Goal: Register for event/course

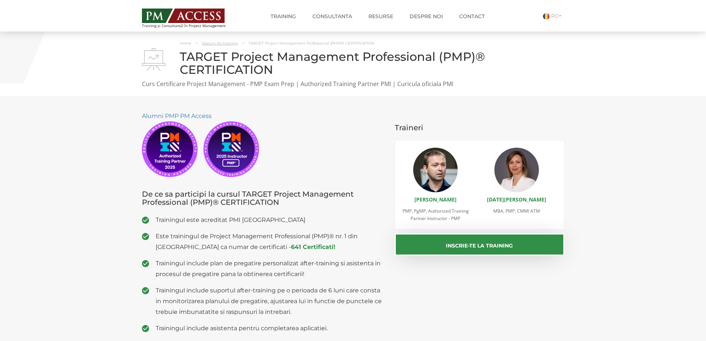
click at [212, 41] on link "Sesiuni de training" at bounding box center [220, 43] width 36 height 5
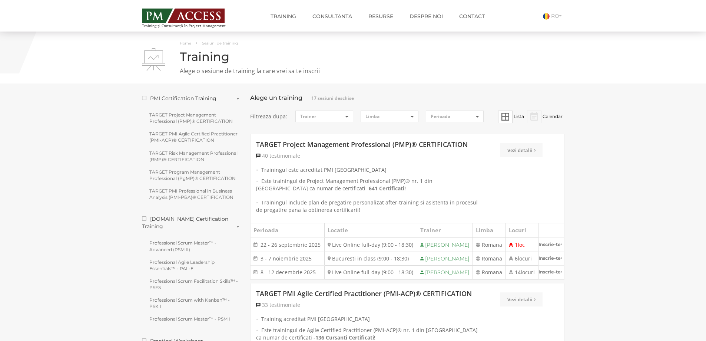
click at [185, 41] on link "Home" at bounding box center [185, 43] width 11 height 5
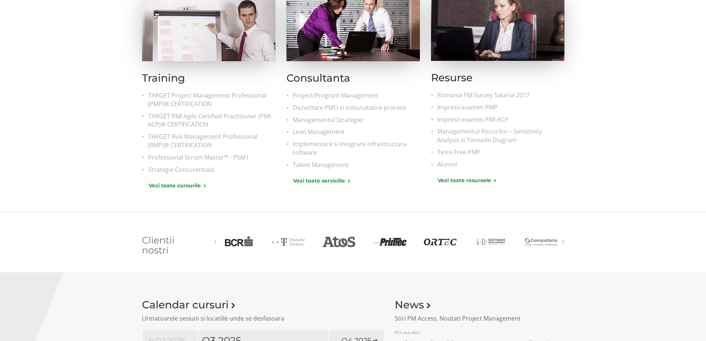
scroll to position [334, 0]
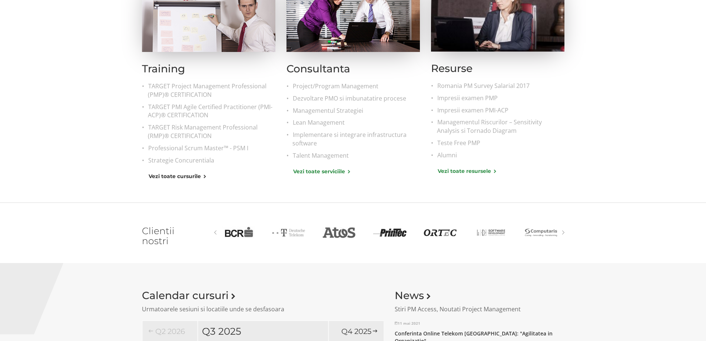
click at [195, 179] on link "Vezi toate cursurile" at bounding box center [177, 176] width 57 height 8
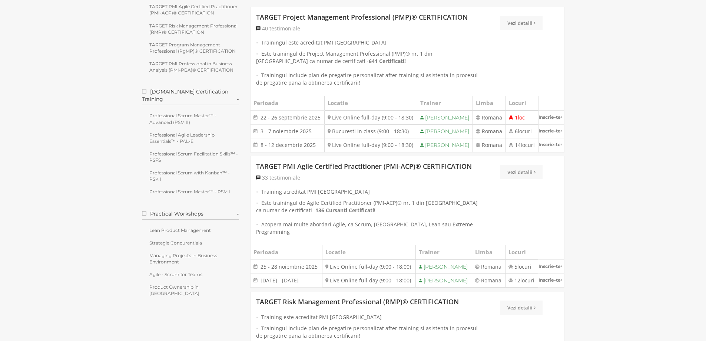
scroll to position [148, 0]
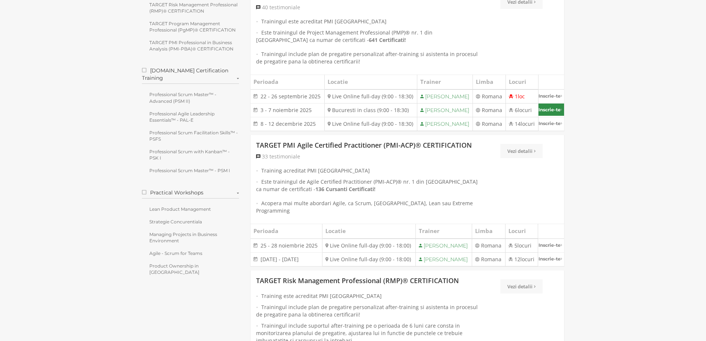
click at [549, 116] on link "Inscrie-te" at bounding box center [552, 109] width 26 height 12
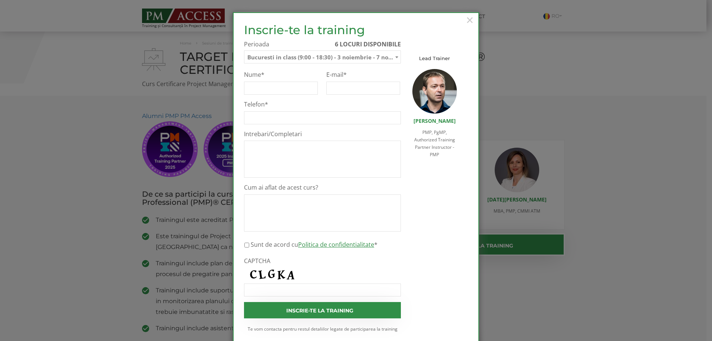
select select "Bucuresti in class (9:00 - 18:30) - 3 noiembrie - 7 noiembrie 2025"
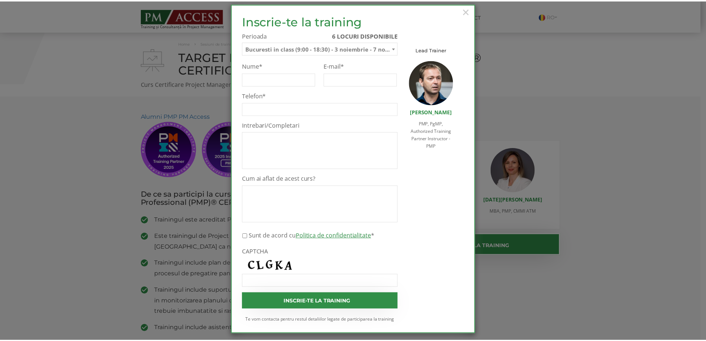
scroll to position [14, 0]
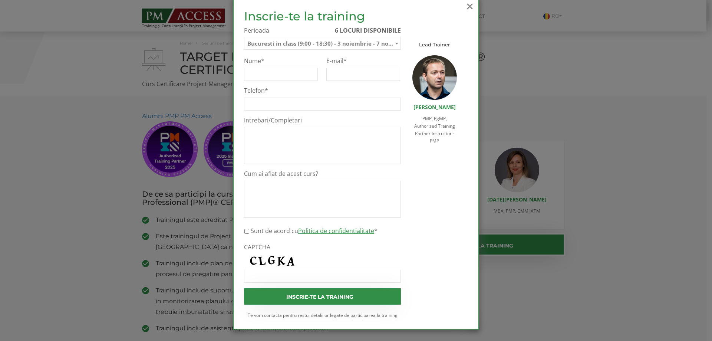
click at [467, 4] on span "×" at bounding box center [470, 6] width 10 height 20
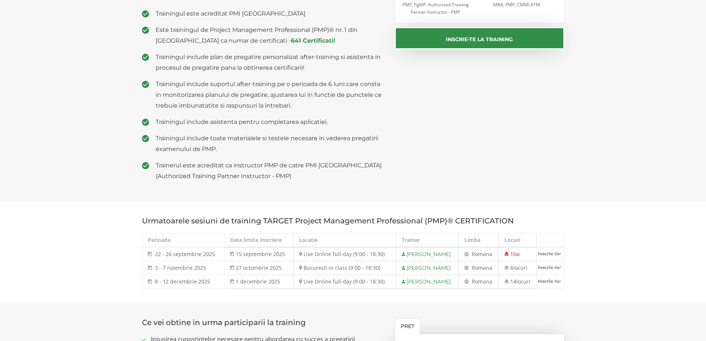
scroll to position [0, 0]
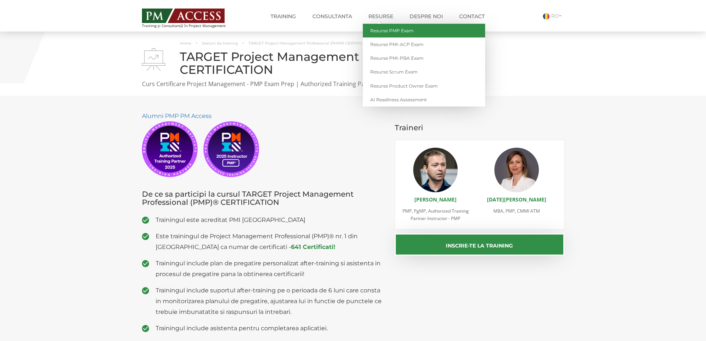
click at [391, 29] on link "Resurse PMP Exam" at bounding box center [424, 31] width 122 height 14
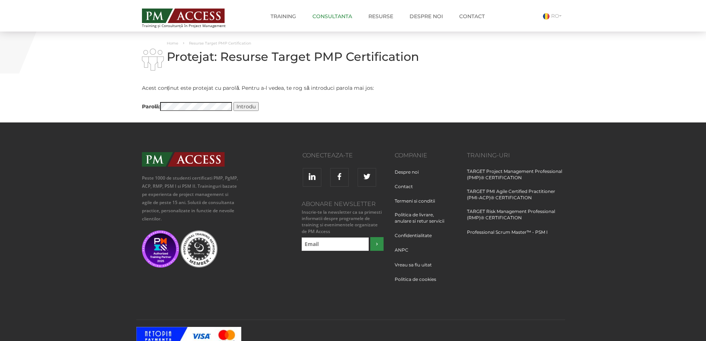
click at [336, 19] on link "Consultanta" at bounding box center [332, 16] width 51 height 15
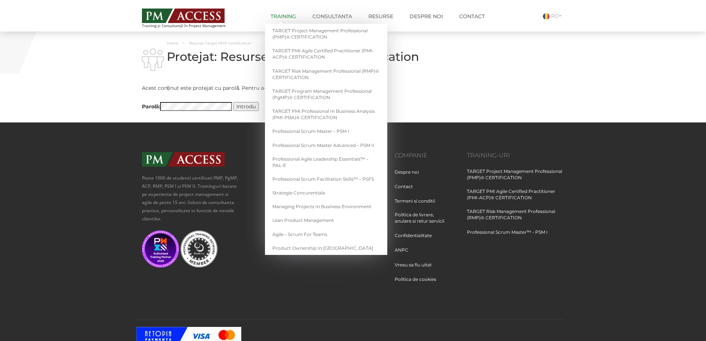
click at [274, 17] on link "Training" at bounding box center [283, 16] width 37 height 15
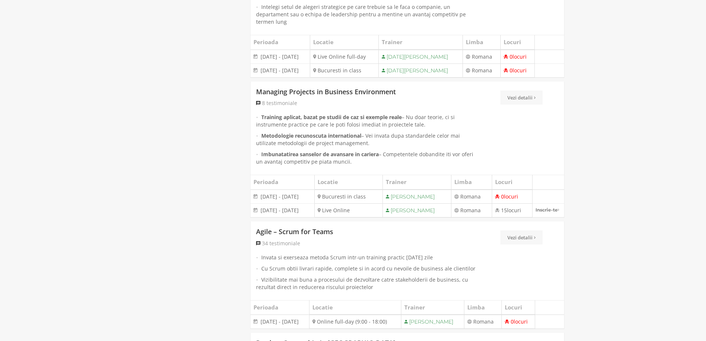
scroll to position [1816, 0]
